Goal: Check status: Check status

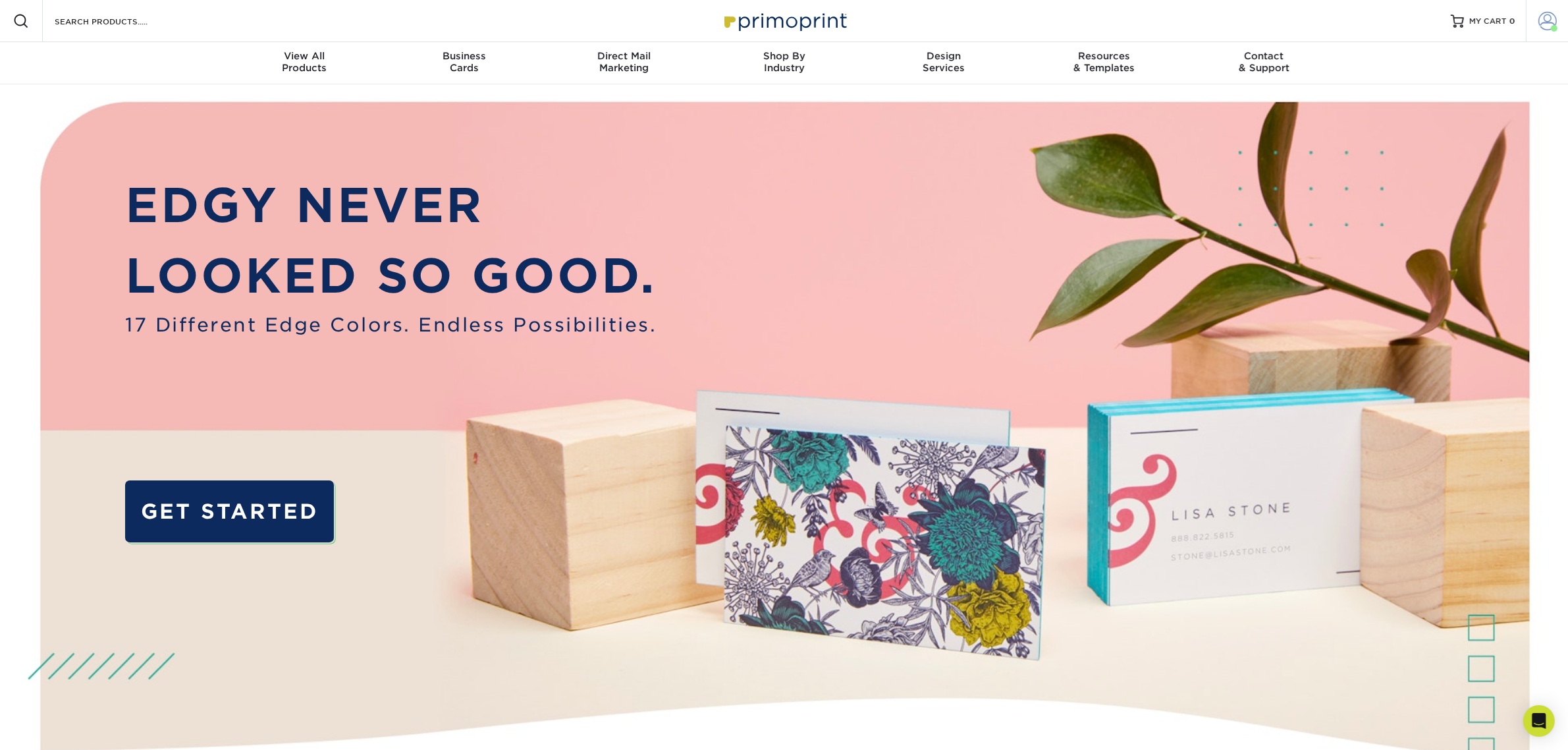
click at [1548, 24] on span at bounding box center [1548, 21] width 18 height 18
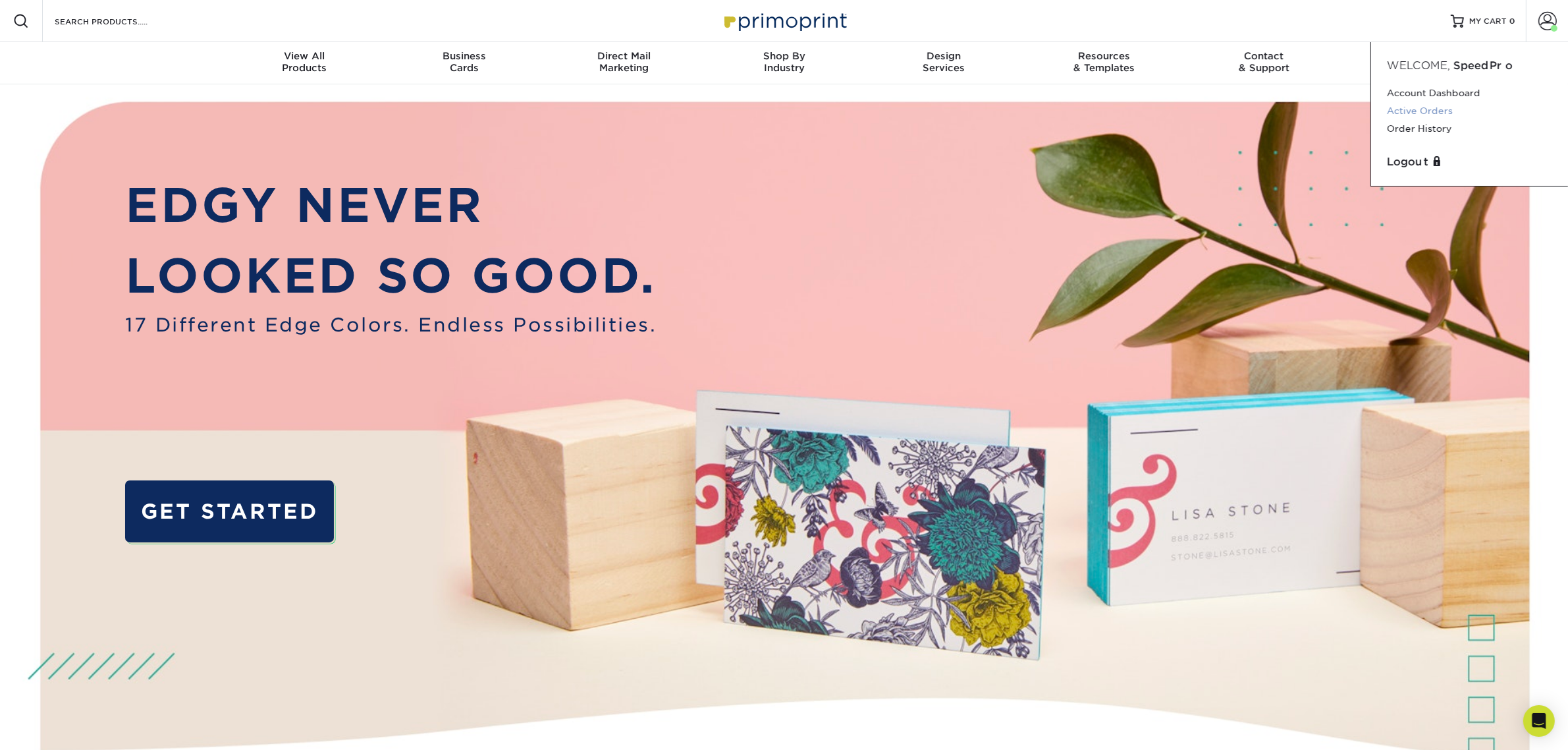
click at [1453, 113] on link "Active Orders" at bounding box center [1469, 110] width 165 height 17
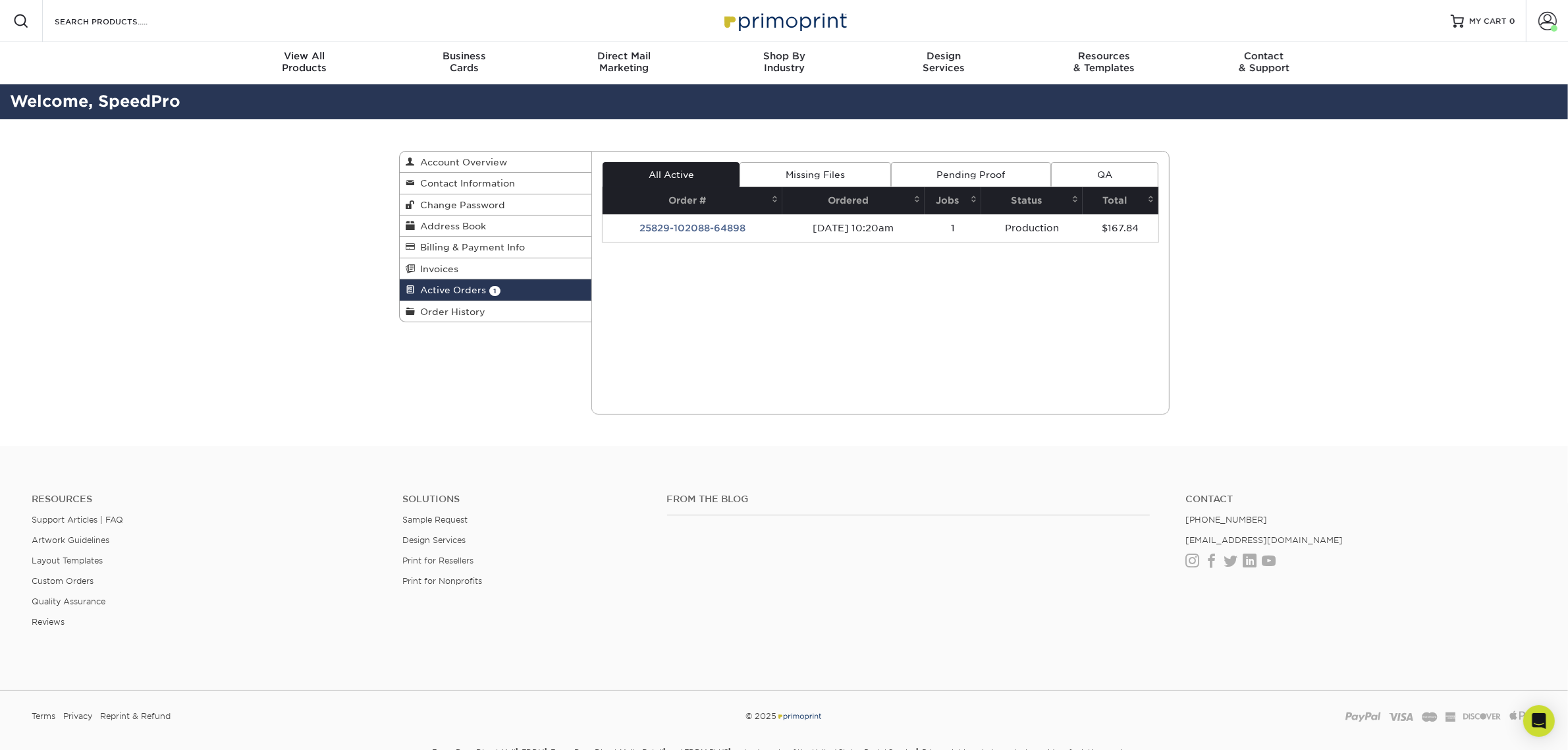
click at [795, 170] on link "Missing Files" at bounding box center [815, 174] width 151 height 25
